Goal: Task Accomplishment & Management: Manage account settings

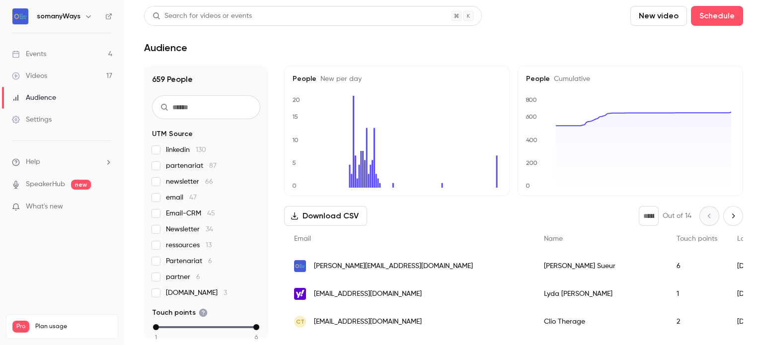
click at [69, 58] on link "Events 4" at bounding box center [62, 54] width 124 height 22
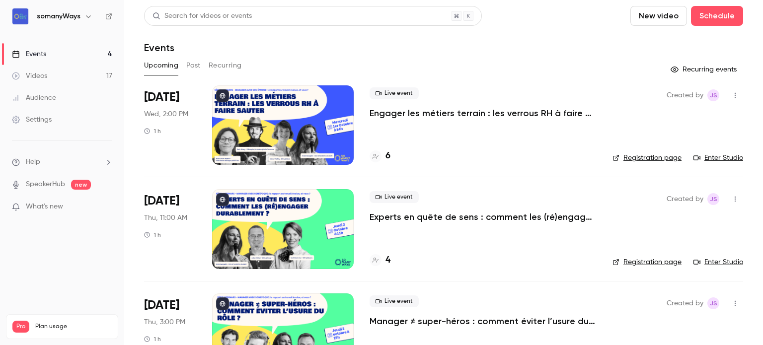
click at [85, 75] on link "Videos 17" at bounding box center [62, 76] width 124 height 22
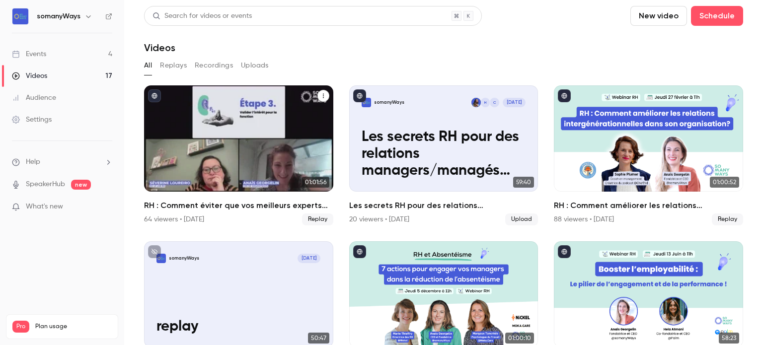
click at [187, 202] on h2 "RH : Comment éviter que vos meilleurs experts deviennent de mauvais managers ?" at bounding box center [238, 206] width 189 height 12
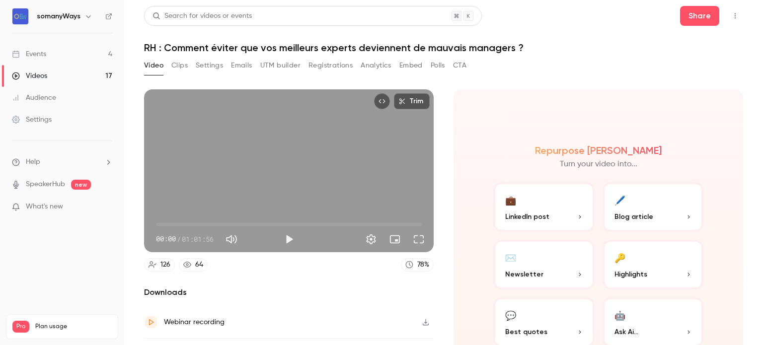
click at [207, 65] on button "Settings" at bounding box center [209, 66] width 27 height 16
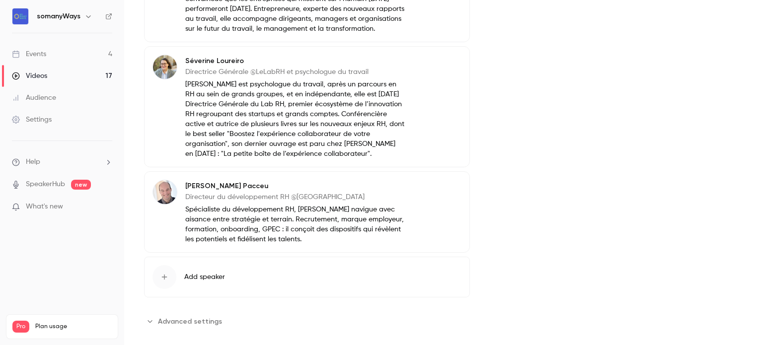
scroll to position [362, 0]
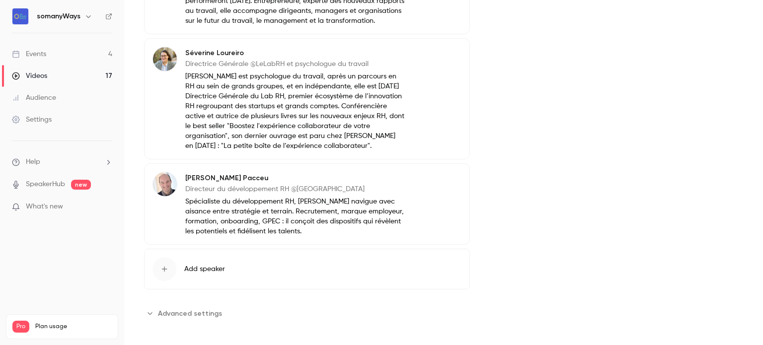
click at [201, 316] on span "Advanced settings" at bounding box center [190, 314] width 64 height 10
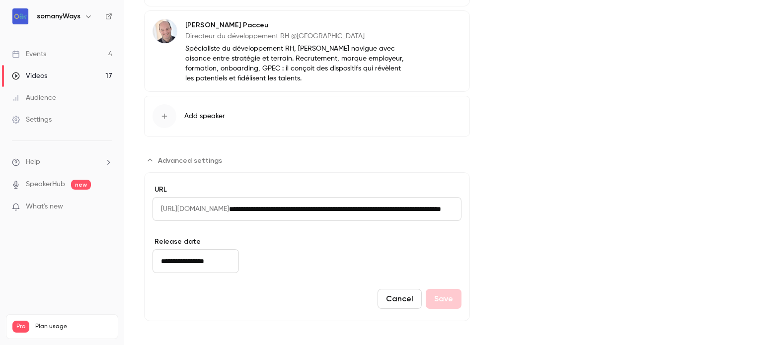
scroll to position [0, 147]
drag, startPoint x: 285, startPoint y: 208, endPoint x: 535, endPoint y: 210, distance: 250.0
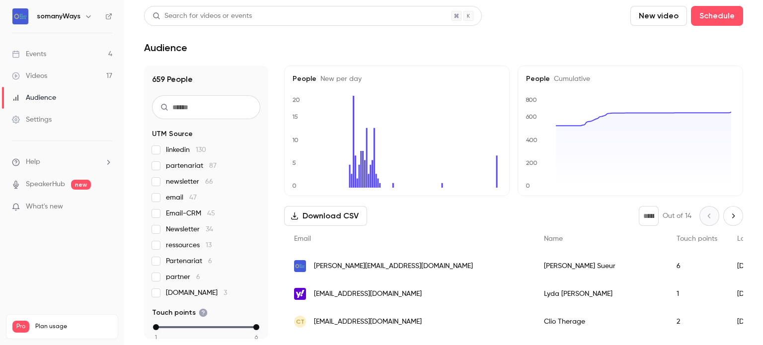
click at [60, 50] on link "Events 4" at bounding box center [62, 54] width 124 height 22
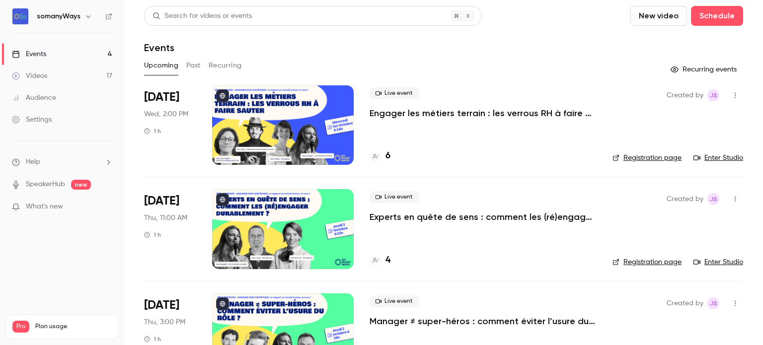
click at [395, 108] on p "Engager les métiers terrain : les verrous RH à faire sauter" at bounding box center [483, 113] width 227 height 12
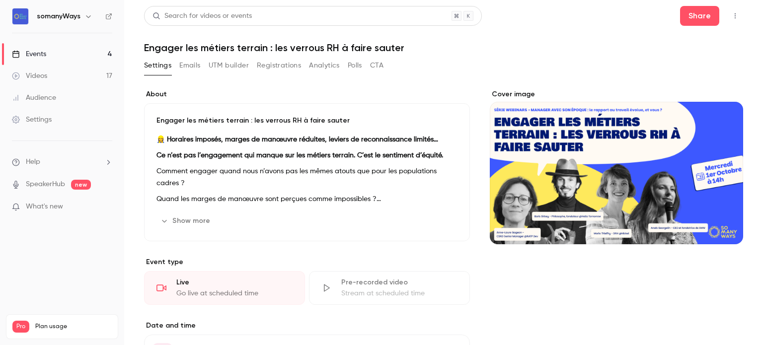
click at [83, 49] on link "Events 4" at bounding box center [62, 54] width 124 height 22
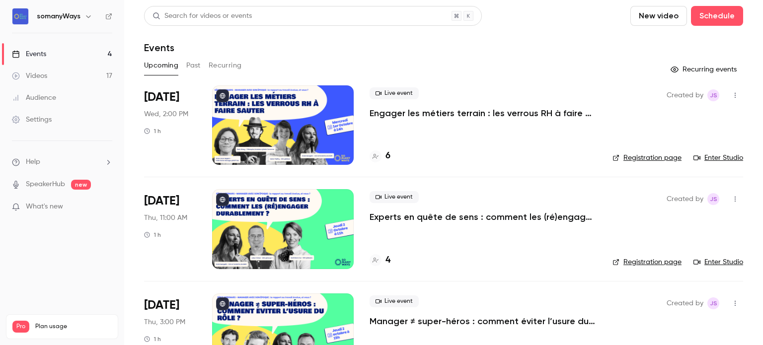
click at [662, 161] on link "Registration page" at bounding box center [647, 158] width 69 height 10
click at [665, 265] on link "Registration page" at bounding box center [647, 262] width 69 height 10
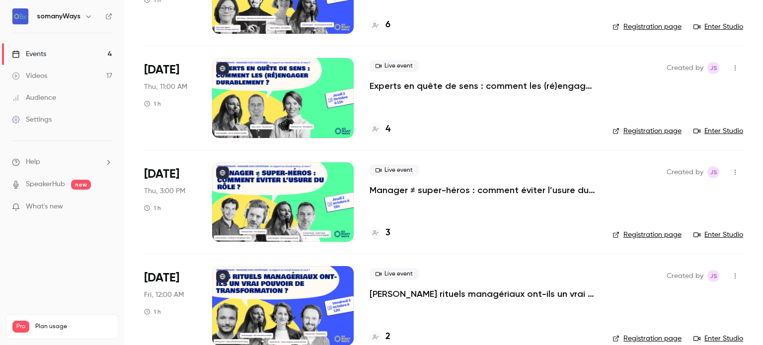
scroll to position [132, 0]
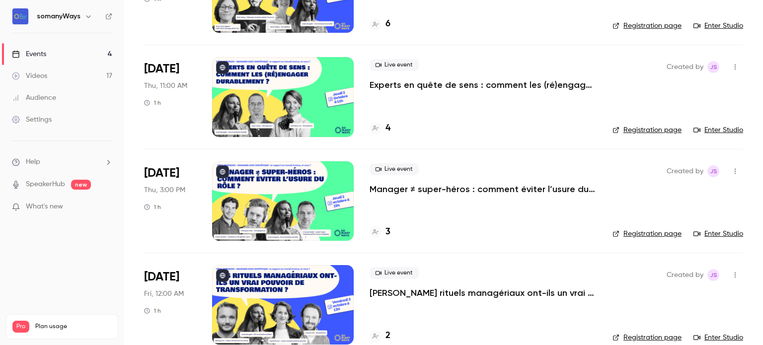
click at [657, 227] on div "Created by JS Registration page Enter Studio" at bounding box center [678, 202] width 131 height 80
click at [658, 234] on link "Registration page" at bounding box center [647, 234] width 69 height 10
